Goal: Information Seeking & Learning: Learn about a topic

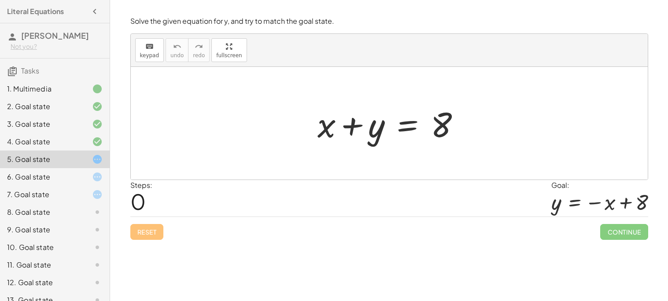
click at [423, 122] on div at bounding box center [392, 123] width 158 height 45
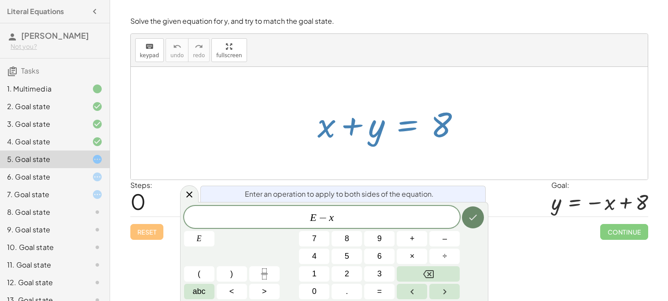
click at [471, 225] on button "Done" at bounding box center [473, 217] width 22 height 22
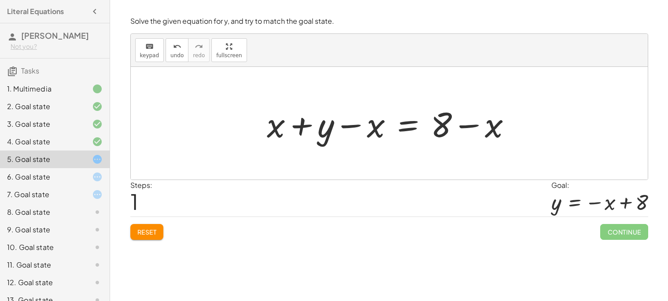
click at [407, 123] on div at bounding box center [392, 123] width 261 height 45
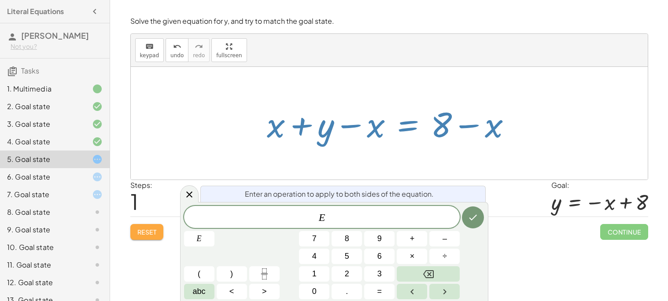
click at [142, 237] on button "Reset" at bounding box center [146, 232] width 33 height 16
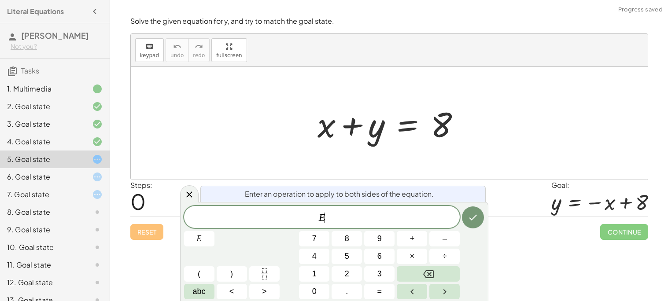
click at [388, 225] on div "E ​" at bounding box center [322, 217] width 276 height 22
click at [55, 178] on div "6. Goal state" at bounding box center [42, 177] width 71 height 11
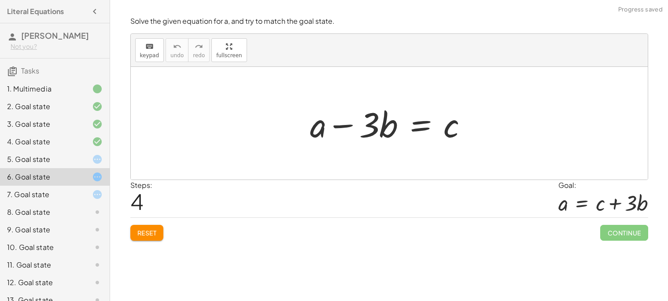
click at [137, 234] on span "Reset" at bounding box center [146, 233] width 19 height 8
click at [355, 110] on div at bounding box center [391, 123] width 173 height 45
click at [415, 121] on div at bounding box center [391, 123] width 173 height 45
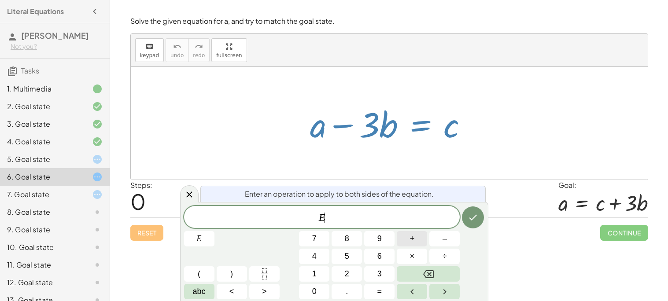
click at [419, 237] on button "+" at bounding box center [412, 238] width 30 height 15
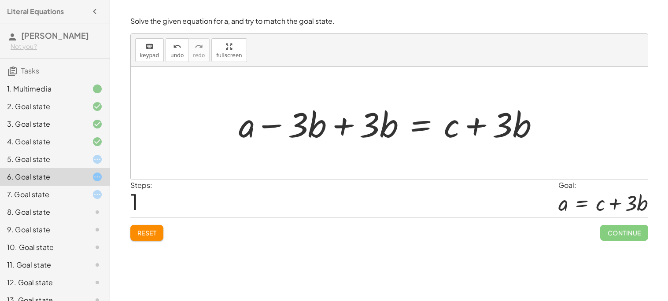
click at [347, 122] on div at bounding box center [392, 123] width 316 height 45
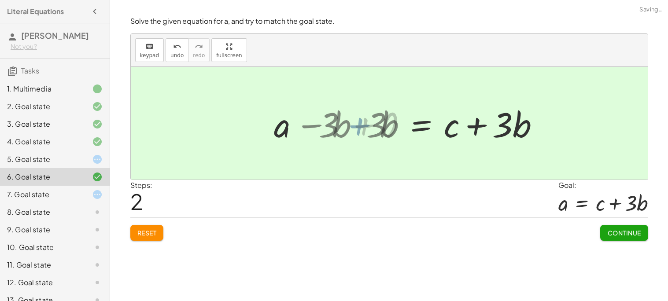
click at [347, 122] on div at bounding box center [389, 123] width 517 height 113
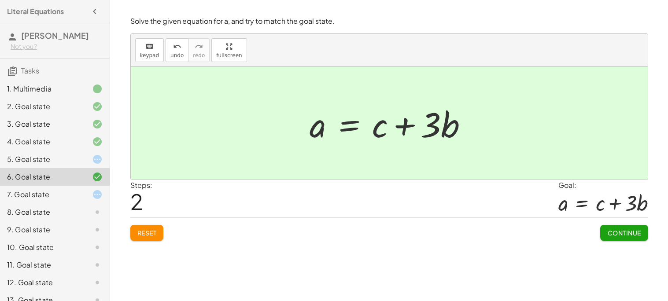
click at [21, 155] on div "5. Goal state" at bounding box center [42, 159] width 71 height 11
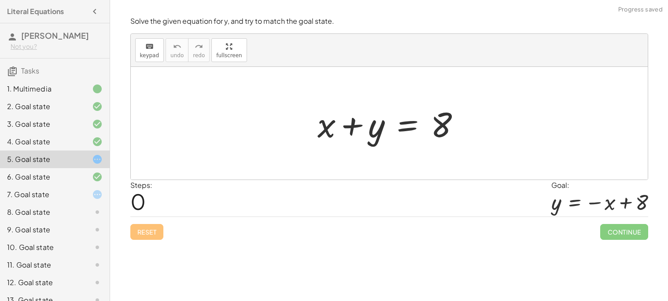
click at [400, 121] on div at bounding box center [392, 123] width 158 height 45
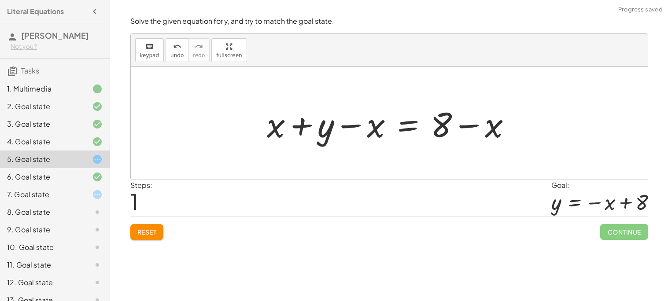
click at [306, 132] on div at bounding box center [392, 123] width 261 height 45
click at [349, 120] on div at bounding box center [392, 123] width 261 height 45
click at [466, 121] on div at bounding box center [392, 123] width 261 height 45
click at [351, 129] on div at bounding box center [392, 123] width 261 height 45
click at [303, 126] on div at bounding box center [392, 123] width 261 height 45
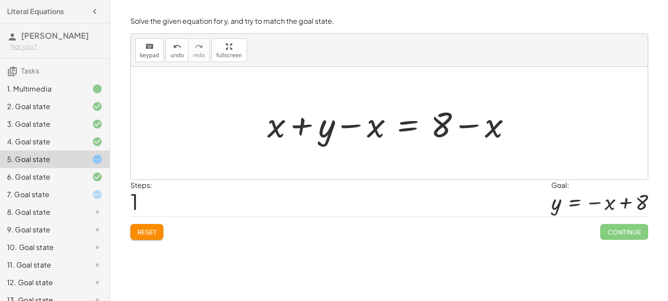
click at [303, 126] on div at bounding box center [392, 123] width 261 height 45
click at [397, 122] on div at bounding box center [392, 123] width 261 height 45
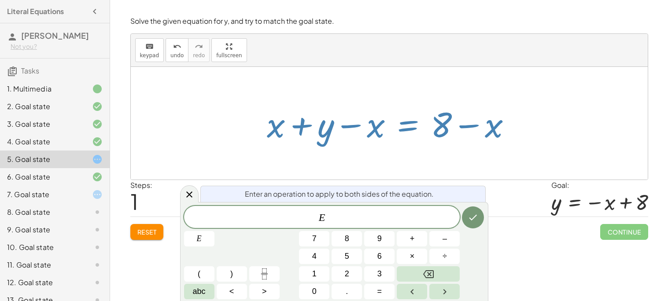
click at [461, 127] on div at bounding box center [392, 123] width 261 height 45
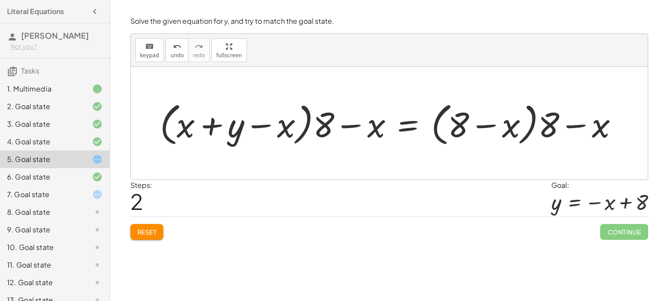
click at [55, 196] on div "7. Goal state" at bounding box center [42, 194] width 71 height 11
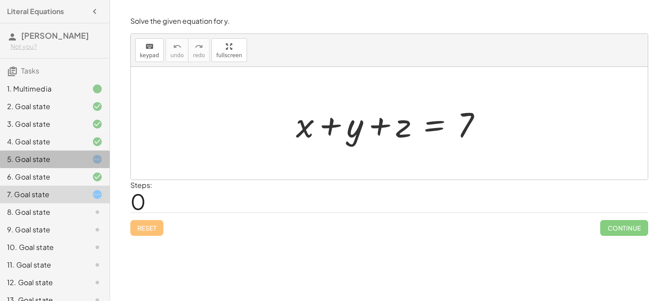
click at [84, 186] on div "5. Goal state" at bounding box center [55, 195] width 110 height 18
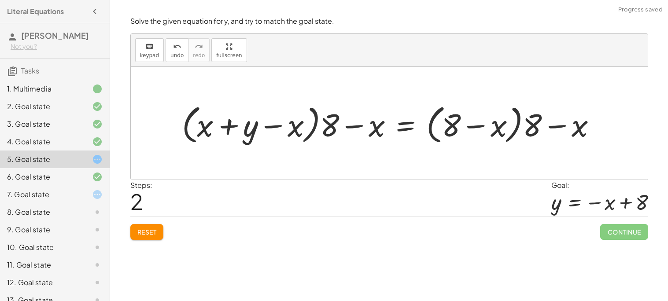
click at [151, 237] on button "Reset" at bounding box center [146, 232] width 33 height 16
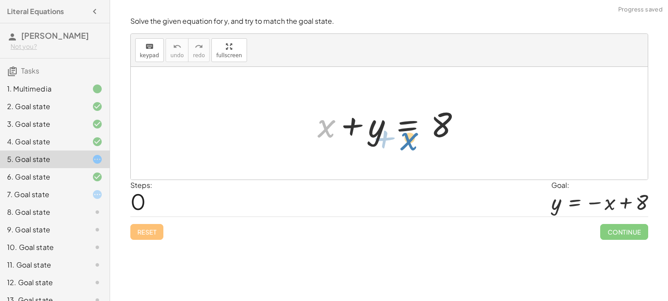
drag, startPoint x: 312, startPoint y: 120, endPoint x: 395, endPoint y: 132, distance: 84.2
click at [395, 132] on div at bounding box center [392, 123] width 158 height 45
click at [404, 122] on div at bounding box center [392, 123] width 158 height 45
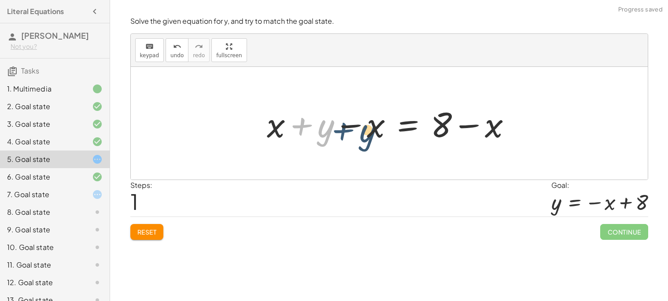
drag, startPoint x: 300, startPoint y: 119, endPoint x: 344, endPoint y: 124, distance: 44.3
click at [344, 124] on div at bounding box center [392, 123] width 261 height 45
click at [300, 127] on div at bounding box center [392, 123] width 261 height 45
click at [355, 127] on div at bounding box center [392, 123] width 261 height 45
drag, startPoint x: 387, startPoint y: 142, endPoint x: 393, endPoint y: 135, distance: 8.8
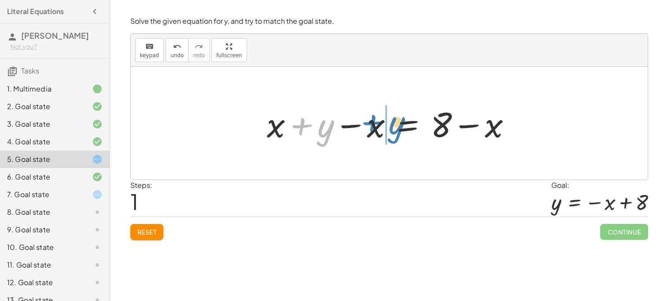
click at [393, 135] on div at bounding box center [392, 123] width 261 height 45
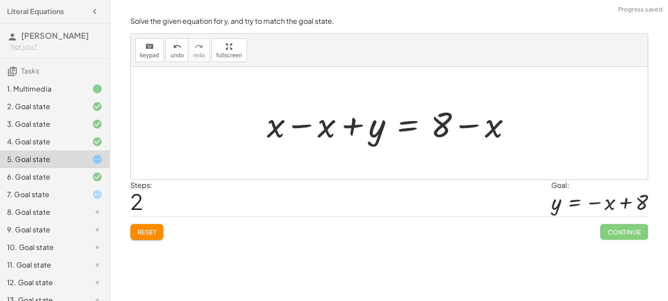
click at [291, 121] on div at bounding box center [392, 123] width 261 height 45
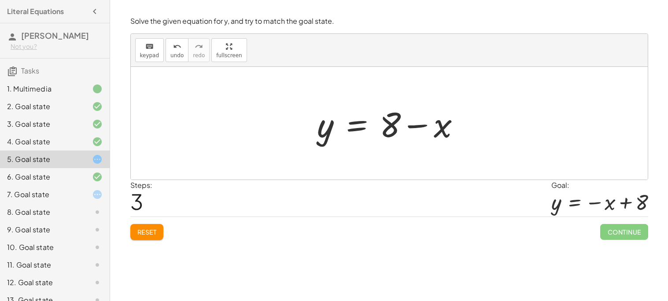
click at [412, 126] on div at bounding box center [392, 123] width 158 height 45
drag, startPoint x: 437, startPoint y: 129, endPoint x: 377, endPoint y: 124, distance: 60.1
click at [377, 124] on div at bounding box center [392, 123] width 158 height 45
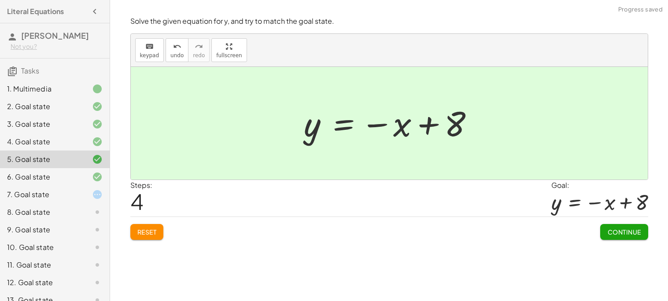
click at [634, 232] on span "Continue" at bounding box center [623, 232] width 33 height 8
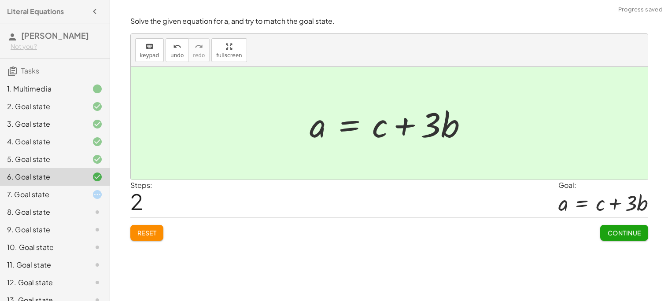
click at [638, 236] on span "Continue" at bounding box center [623, 233] width 33 height 8
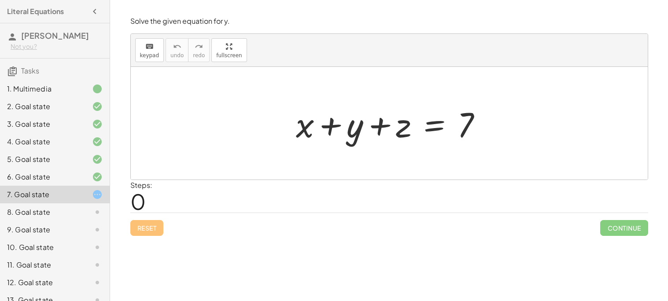
click at [431, 125] on div at bounding box center [392, 123] width 202 height 45
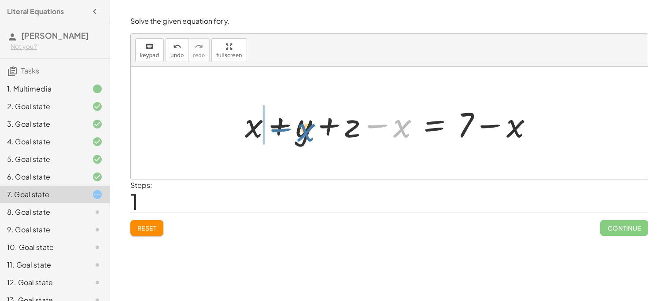
drag, startPoint x: 401, startPoint y: 125, endPoint x: 301, endPoint y: 129, distance: 100.4
click at [301, 129] on div at bounding box center [392, 123] width 304 height 45
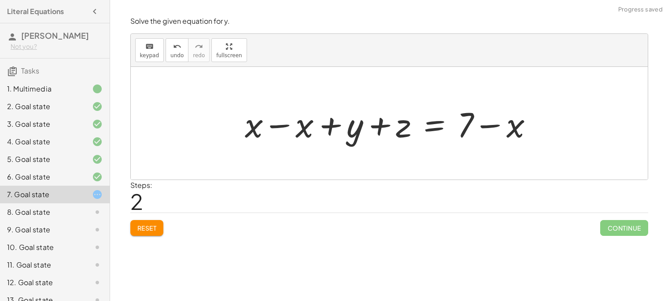
click at [279, 127] on div at bounding box center [392, 123] width 304 height 45
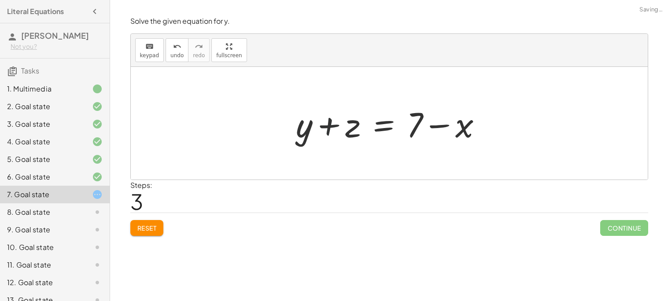
click at [327, 126] on div at bounding box center [392, 123] width 202 height 45
drag, startPoint x: 467, startPoint y: 128, endPoint x: 416, endPoint y: 124, distance: 51.2
click at [416, 124] on div at bounding box center [392, 123] width 202 height 45
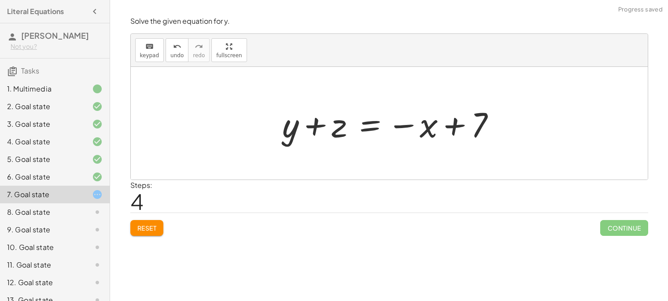
click at [446, 126] on div at bounding box center [392, 123] width 229 height 45
click at [320, 127] on div at bounding box center [392, 123] width 229 height 45
click at [367, 123] on div at bounding box center [392, 123] width 229 height 45
click at [319, 129] on div at bounding box center [393, 123] width 326 height 45
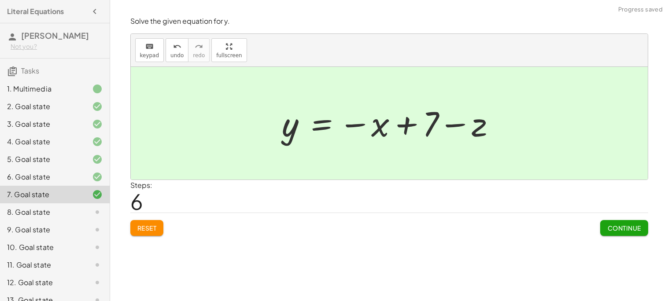
click at [616, 222] on button "Continue" at bounding box center [624, 228] width 48 height 16
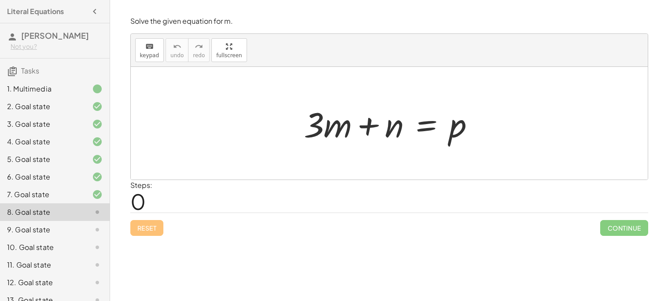
click at [426, 129] on div at bounding box center [392, 123] width 187 height 45
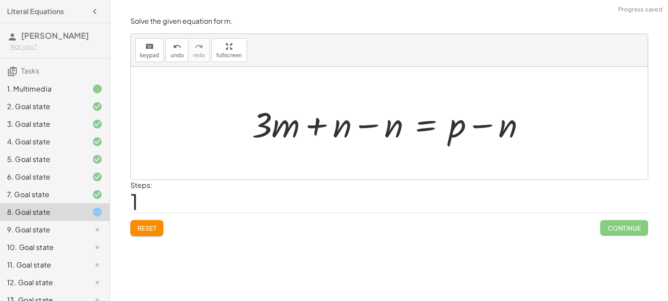
click at [372, 124] on div at bounding box center [392, 123] width 290 height 45
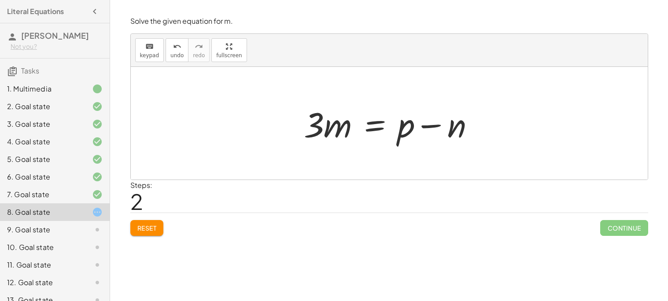
click at [380, 125] on div at bounding box center [392, 123] width 187 height 45
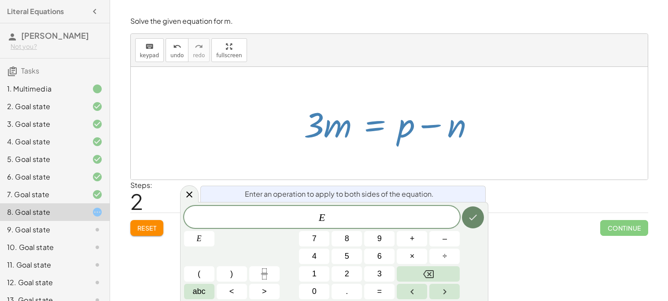
click at [474, 227] on button "Done" at bounding box center [473, 217] width 22 height 22
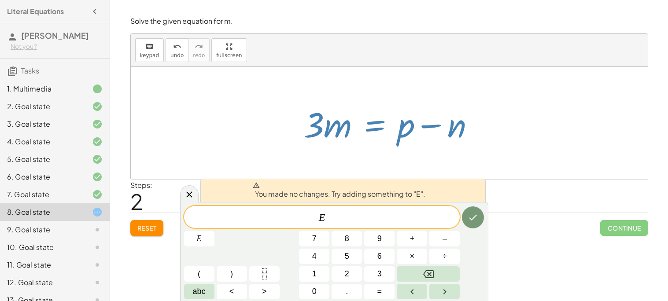
click at [463, 162] on div at bounding box center [389, 123] width 517 height 113
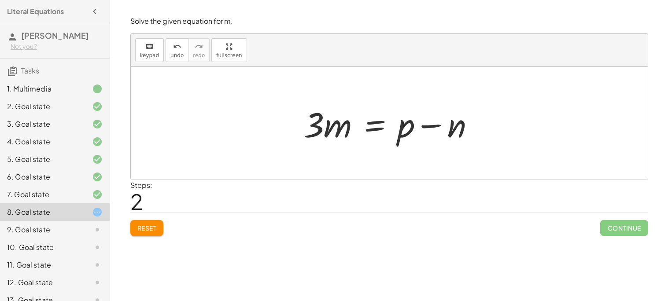
click at [433, 126] on div at bounding box center [392, 123] width 187 height 45
click at [381, 121] on div at bounding box center [392, 123] width 187 height 45
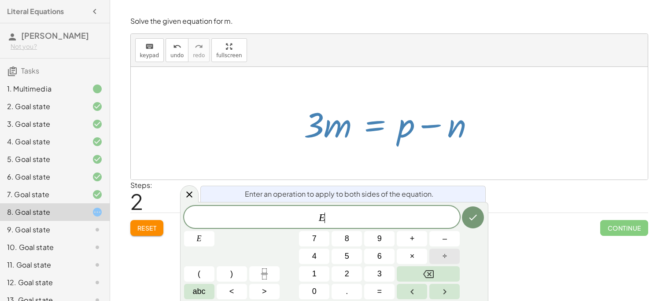
click at [444, 261] on span "÷" at bounding box center [444, 256] width 4 height 12
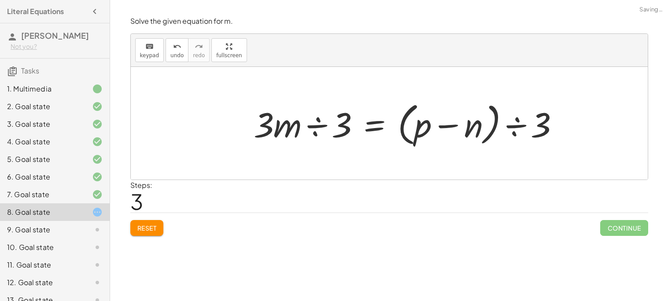
click at [520, 127] on div at bounding box center [409, 123] width 321 height 51
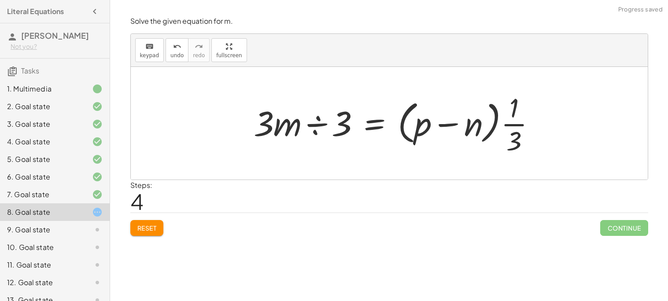
click at [311, 128] on div at bounding box center [398, 123] width 298 height 68
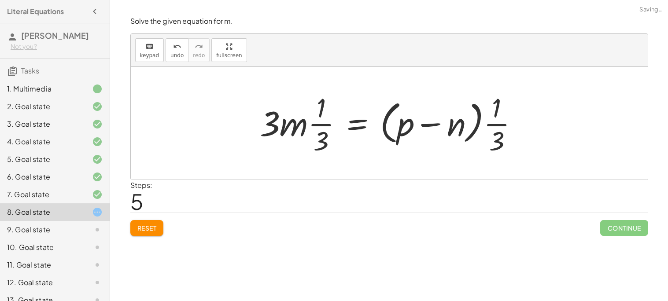
click at [433, 126] on div at bounding box center [392, 123] width 274 height 68
click at [490, 130] on div at bounding box center [392, 123] width 274 height 68
click at [306, 128] on div at bounding box center [392, 123] width 274 height 68
click at [293, 124] on div at bounding box center [392, 123] width 274 height 68
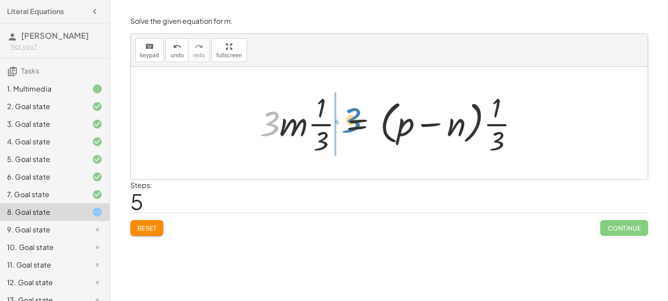
drag, startPoint x: 265, startPoint y: 122, endPoint x: 347, endPoint y: 119, distance: 81.9
click at [347, 119] on div at bounding box center [392, 123] width 274 height 68
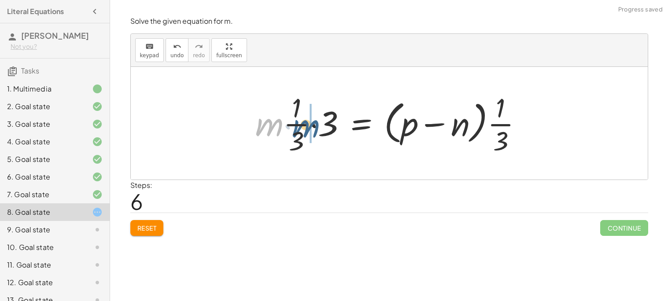
drag, startPoint x: 267, startPoint y: 126, endPoint x: 316, endPoint y: 126, distance: 48.9
click at [316, 126] on div at bounding box center [392, 123] width 283 height 68
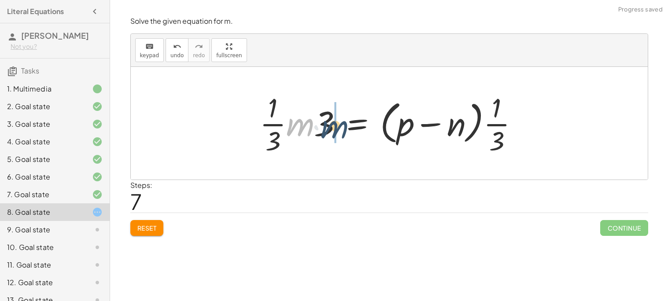
drag, startPoint x: 305, startPoint y: 128, endPoint x: 346, endPoint y: 129, distance: 41.8
click at [346, 129] on div at bounding box center [392, 123] width 274 height 68
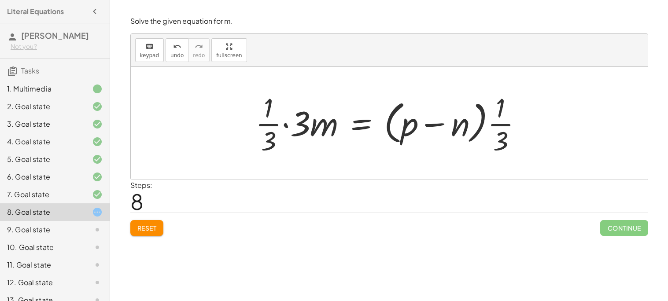
click at [357, 125] on div at bounding box center [392, 123] width 283 height 68
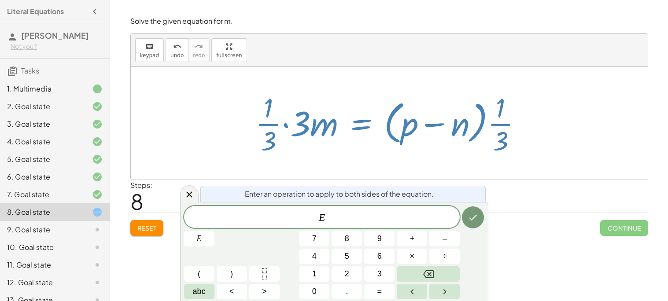
click at [78, 229] on div at bounding box center [90, 229] width 25 height 11
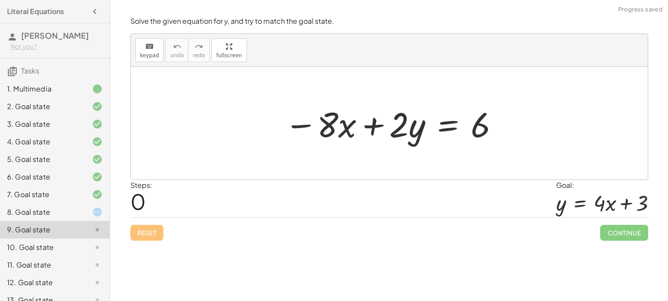
click at [71, 250] on div "10. Goal state" at bounding box center [42, 247] width 71 height 11
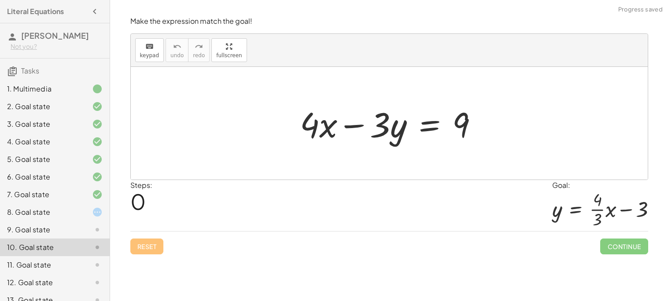
click at [80, 291] on div "11. Goal state" at bounding box center [55, 300] width 110 height 18
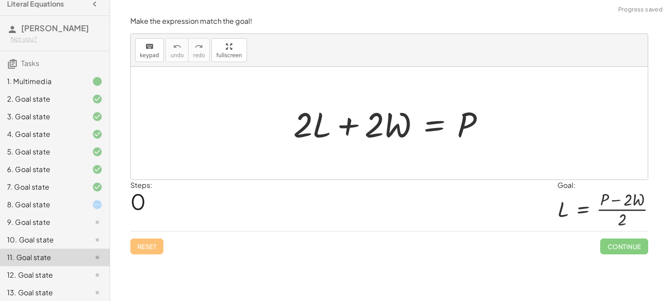
scroll to position [47, 0]
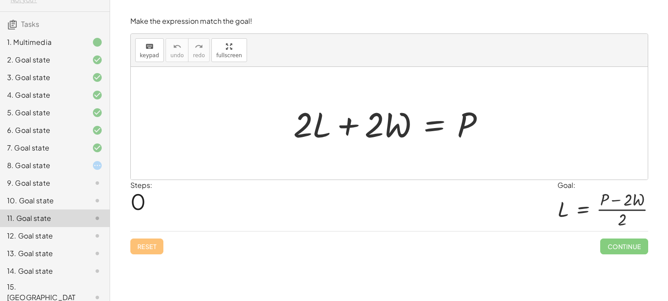
click at [41, 69] on div "1. Multimedia" at bounding box center [55, 78] width 110 height 18
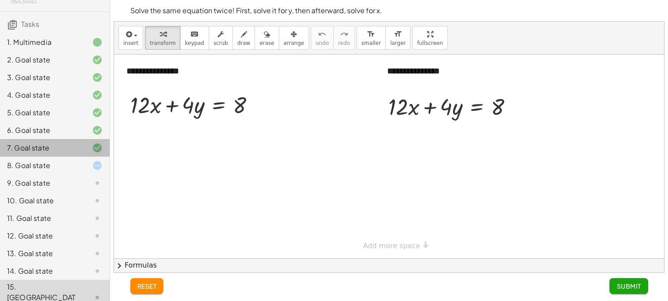
click at [56, 174] on div "7. Goal state" at bounding box center [55, 183] width 110 height 18
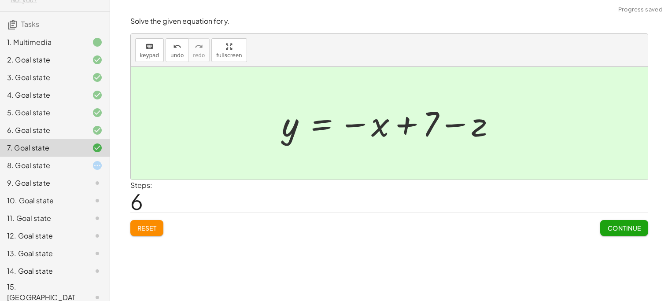
click at [59, 161] on div "8. Goal state" at bounding box center [42, 165] width 71 height 11
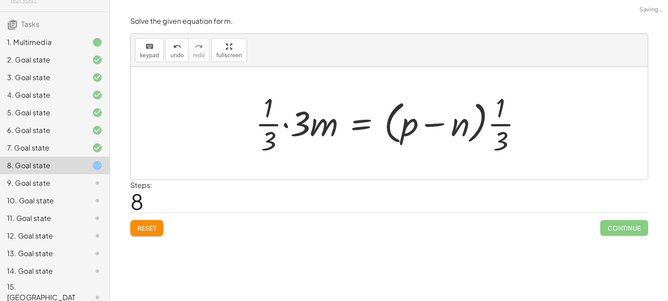
click at [70, 182] on div "9. Goal state" at bounding box center [42, 183] width 71 height 11
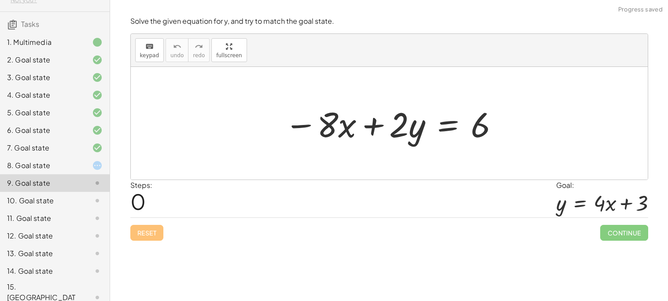
click at [442, 126] on div at bounding box center [392, 123] width 224 height 45
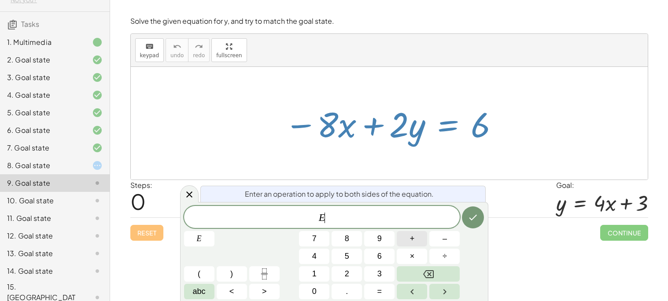
click at [415, 240] on button "+" at bounding box center [412, 238] width 30 height 15
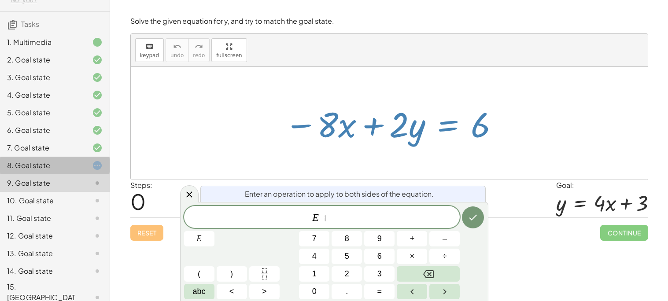
click at [74, 160] on div "8. Goal state" at bounding box center [42, 165] width 71 height 11
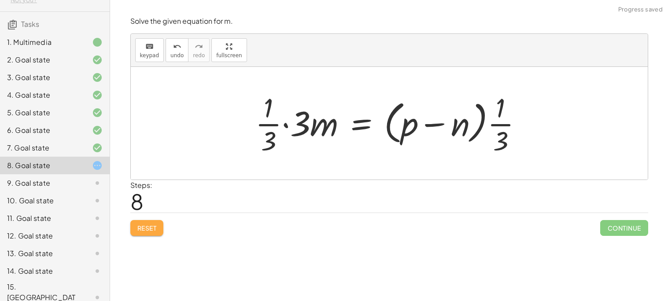
click at [158, 227] on button "Reset" at bounding box center [146, 228] width 33 height 16
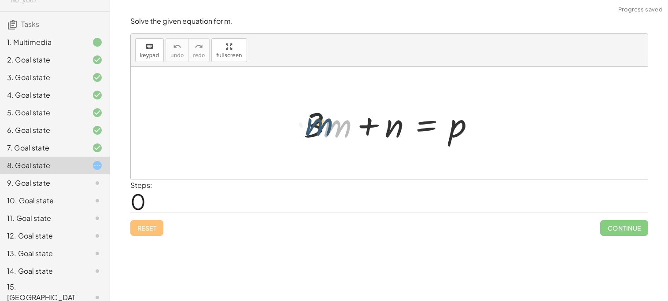
drag, startPoint x: 333, startPoint y: 127, endPoint x: 309, endPoint y: 124, distance: 24.4
click at [309, 124] on div at bounding box center [392, 123] width 187 height 45
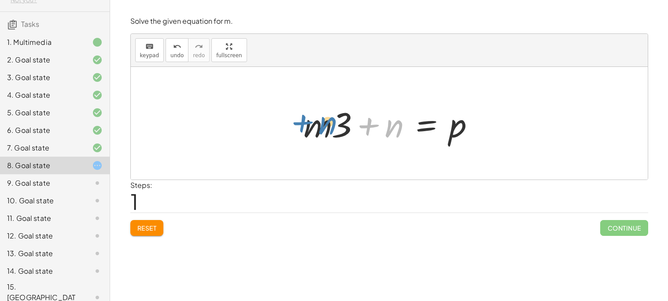
drag, startPoint x: 391, startPoint y: 126, endPoint x: 325, endPoint y: 122, distance: 66.1
click at [325, 122] on div at bounding box center [392, 123] width 187 height 45
drag, startPoint x: 390, startPoint y: 130, endPoint x: 295, endPoint y: 132, distance: 94.6
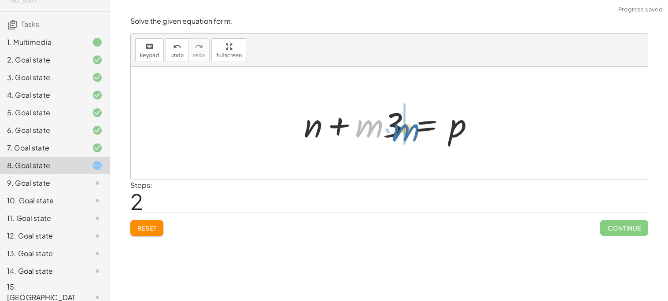
drag, startPoint x: 377, startPoint y: 128, endPoint x: 415, endPoint y: 132, distance: 37.6
click at [415, 132] on div at bounding box center [392, 123] width 187 height 45
click at [433, 119] on div at bounding box center [392, 123] width 187 height 45
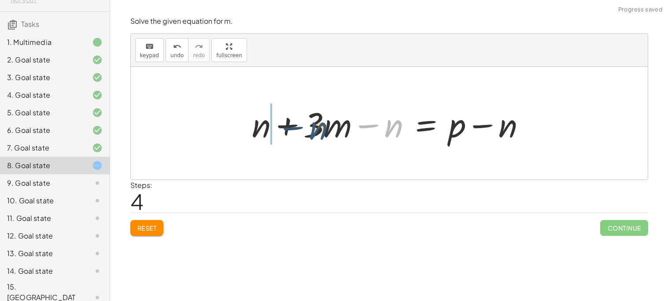
drag, startPoint x: 390, startPoint y: 130, endPoint x: 305, endPoint y: 131, distance: 84.5
click at [305, 131] on div at bounding box center [392, 123] width 290 height 45
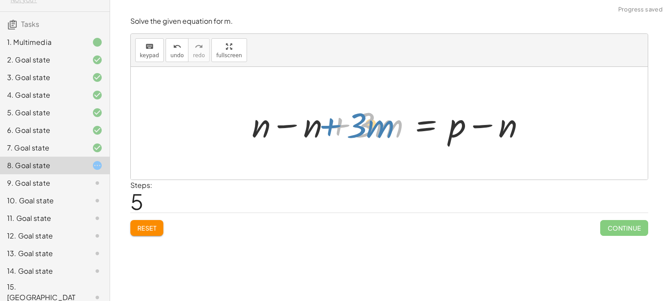
drag, startPoint x: 341, startPoint y: 127, endPoint x: 335, endPoint y: 128, distance: 6.2
click at [335, 128] on div at bounding box center [392, 123] width 290 height 45
click at [295, 129] on div at bounding box center [392, 123] width 290 height 45
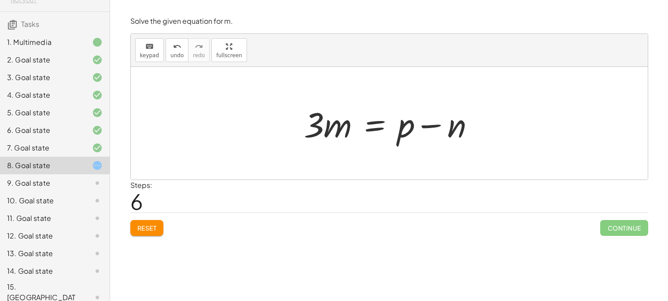
click at [377, 126] on div at bounding box center [392, 123] width 187 height 45
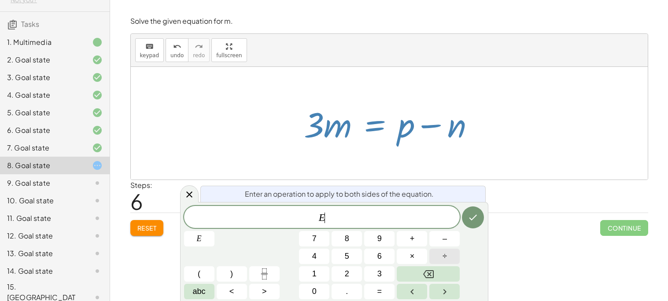
click at [443, 256] on span "÷" at bounding box center [444, 256] width 4 height 12
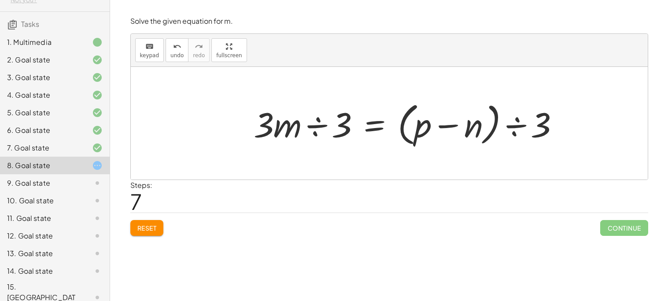
click at [290, 126] on div at bounding box center [409, 123] width 321 height 51
drag, startPoint x: 290, startPoint y: 126, endPoint x: 336, endPoint y: 134, distance: 46.4
click at [338, 134] on div at bounding box center [409, 123] width 321 height 51
drag, startPoint x: 290, startPoint y: 121, endPoint x: 394, endPoint y: 129, distance: 104.2
click at [394, 129] on div at bounding box center [409, 123] width 321 height 51
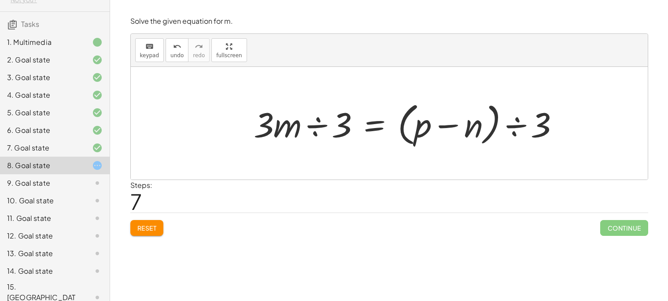
click at [323, 129] on div at bounding box center [409, 123] width 321 height 51
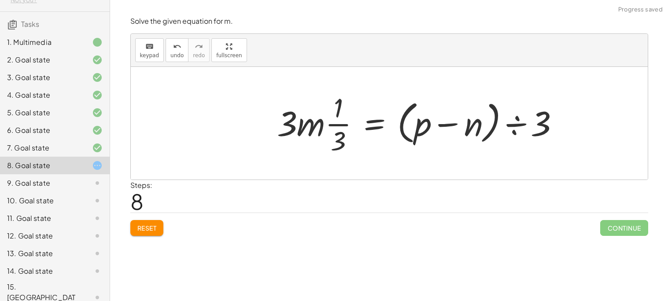
click at [338, 133] on div at bounding box center [421, 123] width 298 height 68
click at [176, 48] on icon "undo" at bounding box center [177, 46] width 8 height 11
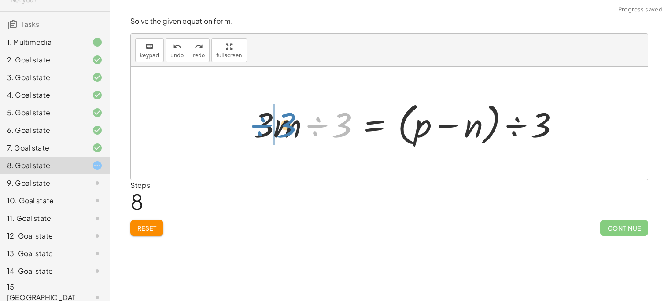
drag, startPoint x: 342, startPoint y: 133, endPoint x: 285, endPoint y: 133, distance: 57.2
click at [285, 133] on div at bounding box center [409, 123] width 321 height 51
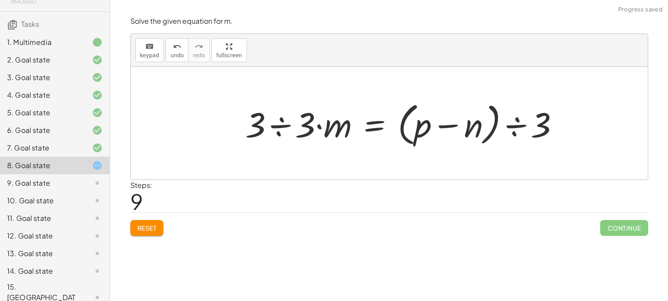
click at [284, 126] on div at bounding box center [406, 123] width 330 height 51
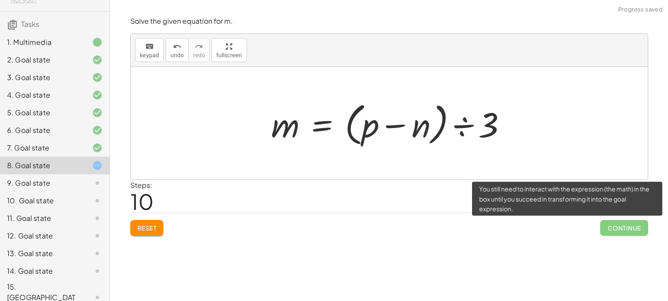
click at [606, 229] on span "Continue" at bounding box center [624, 228] width 48 height 16
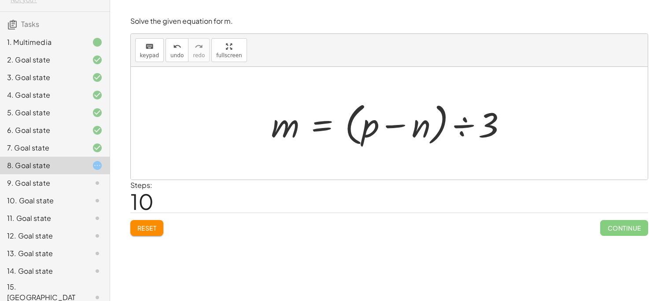
click at [465, 127] on div at bounding box center [392, 123] width 251 height 51
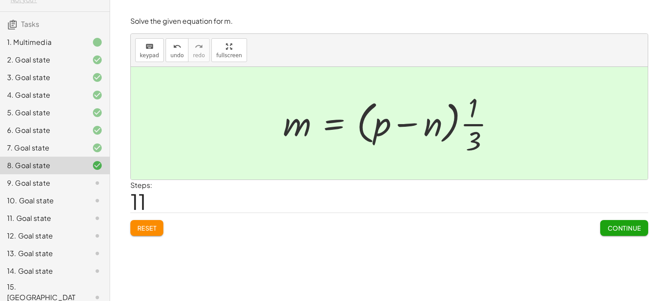
click at [0, 0] on div "Solve the given equation for m. keyboard keypad undo undo redo redo fullscreen …" at bounding box center [0, 0] width 0 height 0
click at [608, 222] on button "Continue" at bounding box center [624, 228] width 48 height 16
